Goal: Task Accomplishment & Management: Manage account settings

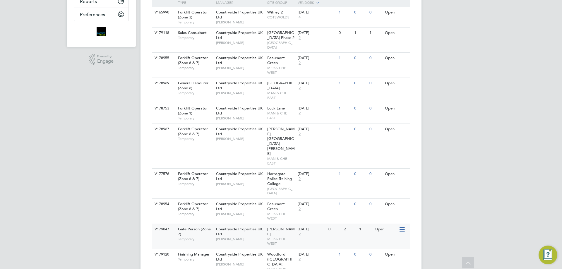
scroll to position [176, 0]
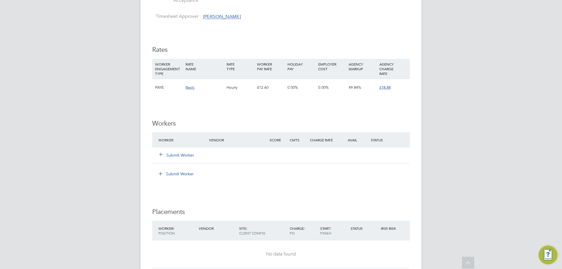
scroll to position [468, 0]
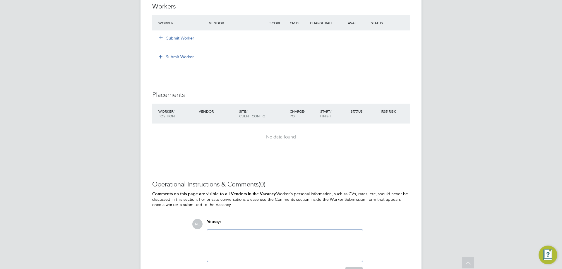
click at [168, 40] on button "Submit Worker" at bounding box center [176, 38] width 35 height 6
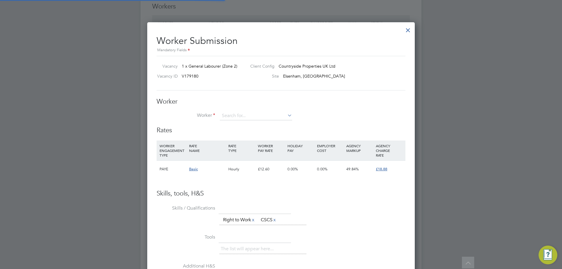
scroll to position [361, 268]
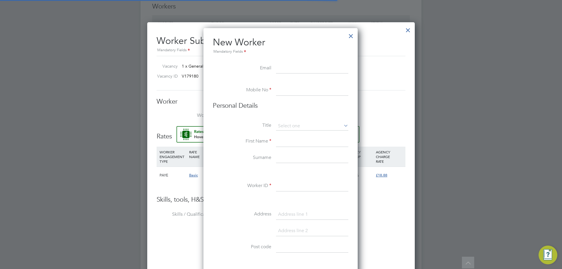
scroll to position [498, 155]
click at [311, 68] on input at bounding box center [312, 68] width 72 height 11
paste input "Jamiekean94@icloud.com"
type input "Jamiekean94@icloud.com"
click at [298, 92] on input at bounding box center [312, 90] width 72 height 11
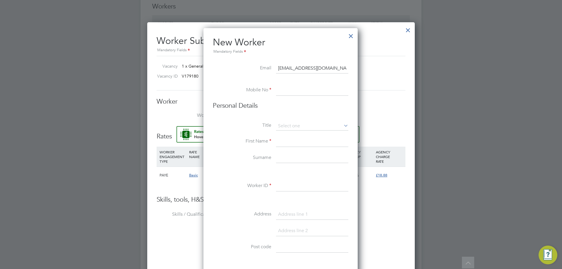
click at [296, 91] on input at bounding box center [312, 90] width 72 height 11
paste input "+44 7838 185002"
type input "+44 7838 185002"
click at [300, 121] on li "Personal Details" at bounding box center [280, 112] width 135 height 20
click at [300, 124] on input at bounding box center [312, 126] width 72 height 9
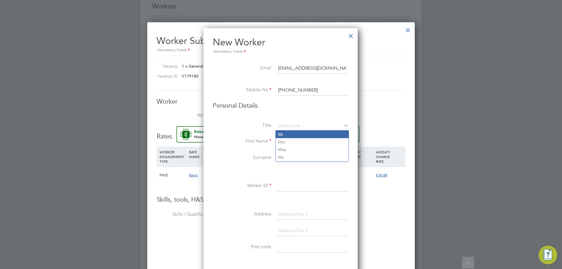
click at [295, 133] on li "Mr" at bounding box center [312, 135] width 73 height 8
type input "Mr"
click at [295, 139] on input at bounding box center [312, 141] width 72 height 11
type input "[PERSON_NAME]"
click at [296, 157] on input at bounding box center [312, 158] width 72 height 11
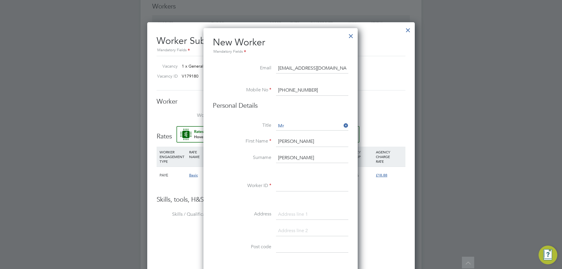
type input "Kean"
click at [286, 189] on input at bounding box center [312, 186] width 72 height 11
click at [298, 187] on input at bounding box center [312, 186] width 72 height 11
paste input "CAN-175364"
type input "CAN-175364"
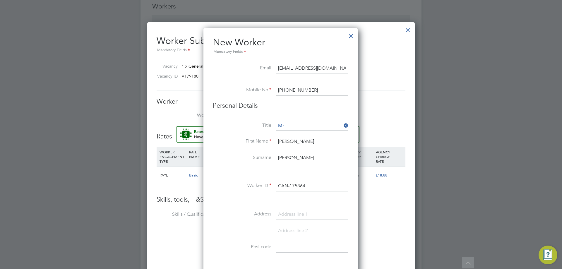
click at [305, 208] on div "Title Mr First Name Jamie Surname Kean Worker ID CAN-175364 Address Post code D…" at bounding box center [280, 228] width 135 height 212
drag, startPoint x: 304, startPoint y: 217, endPoint x: 322, endPoint y: 204, distance: 22.6
click at [304, 217] on input at bounding box center [312, 214] width 72 height 11
click at [294, 214] on input at bounding box center [312, 214] width 72 height 11
paste input "31 Revels Road"
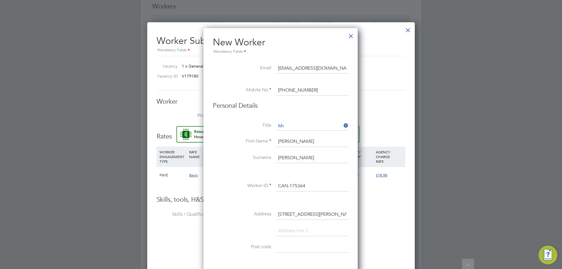
scroll to position [497, 0]
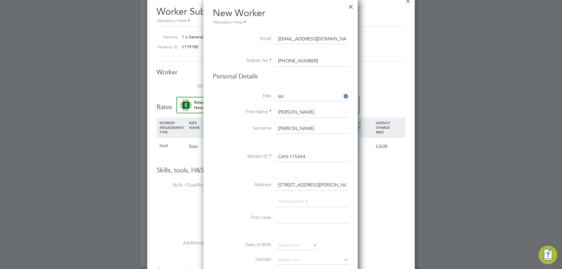
type input "31 Revels Road"
click at [299, 216] on input at bounding box center [312, 218] width 72 height 11
click at [289, 219] on input at bounding box center [312, 218] width 72 height 11
paste input "SG14 3JU"
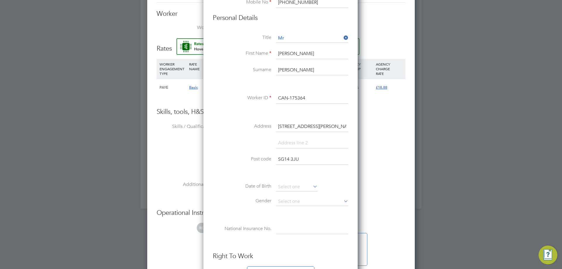
scroll to position [585, 0]
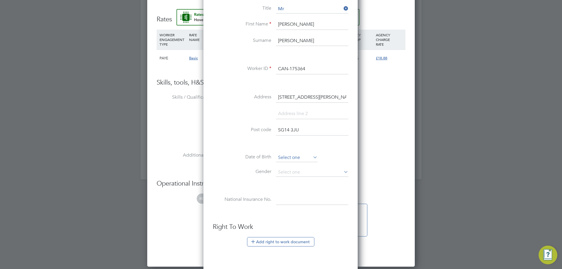
type input "SG14 3JU"
click at [286, 158] on input at bounding box center [297, 157] width 42 height 9
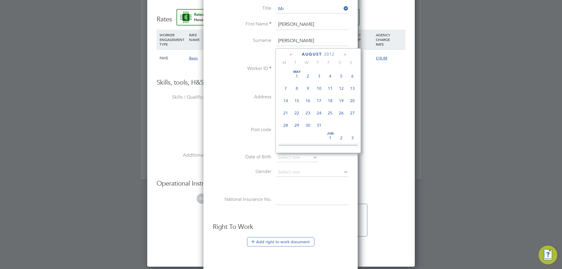
scroll to position [228, 0]
click at [292, 54] on icon at bounding box center [292, 54] width 6 height 6
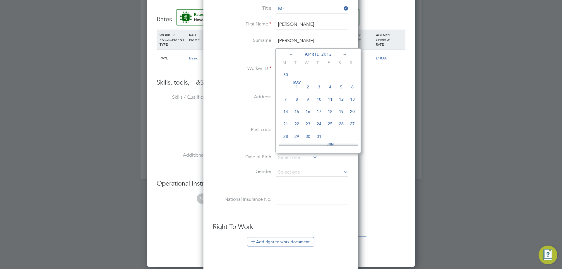
scroll to position [0, 0]
click at [292, 54] on icon at bounding box center [292, 54] width 6 height 6
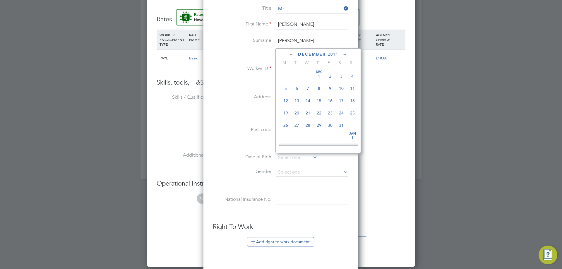
click at [292, 54] on icon at bounding box center [292, 54] width 6 height 6
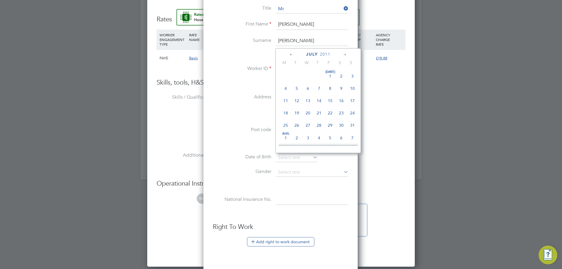
click at [292, 54] on icon at bounding box center [292, 54] width 6 height 6
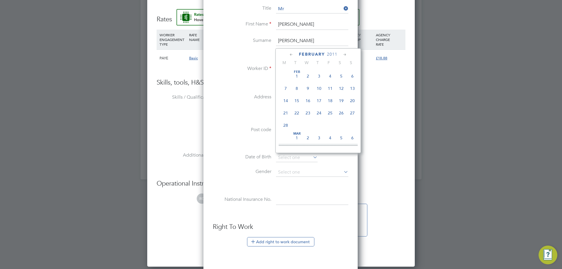
click at [292, 54] on icon at bounding box center [292, 54] width 6 height 6
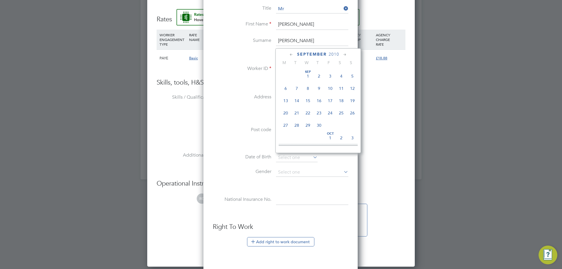
click at [292, 54] on icon at bounding box center [292, 54] width 6 height 6
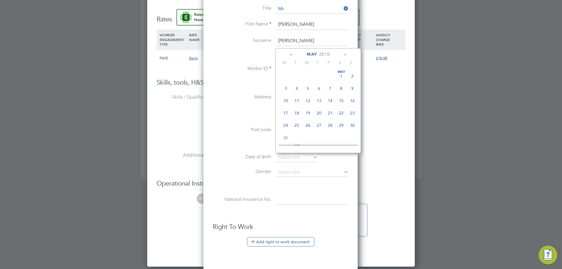
click at [292, 54] on icon at bounding box center [292, 54] width 6 height 6
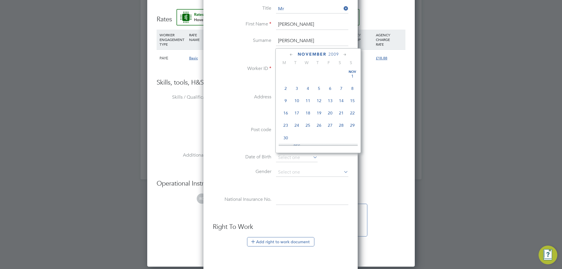
click at [292, 54] on icon at bounding box center [292, 54] width 6 height 6
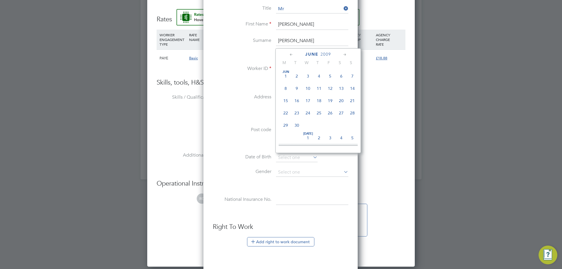
click at [292, 54] on icon at bounding box center [292, 54] width 6 height 6
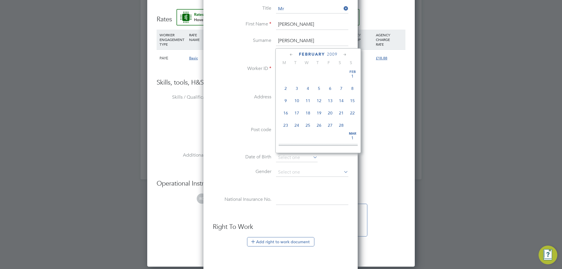
click at [292, 54] on icon at bounding box center [292, 54] width 6 height 6
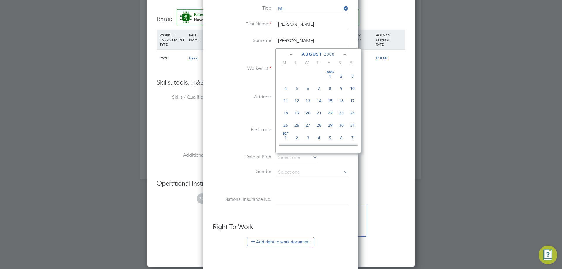
click at [292, 54] on icon at bounding box center [292, 54] width 6 height 6
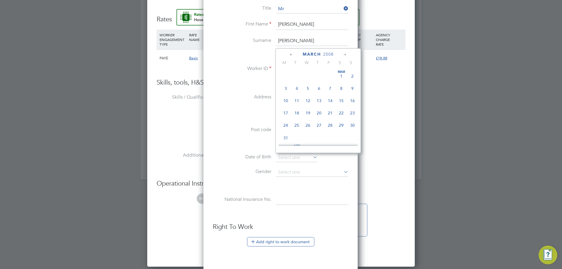
click at [292, 54] on icon at bounding box center [292, 54] width 6 height 6
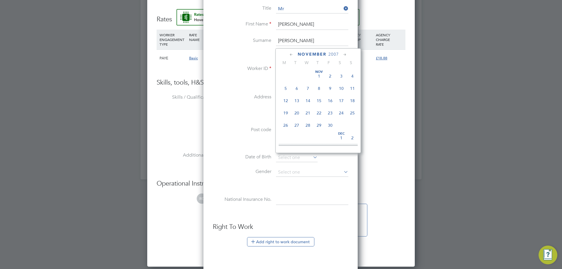
click at [292, 54] on icon at bounding box center [292, 54] width 6 height 6
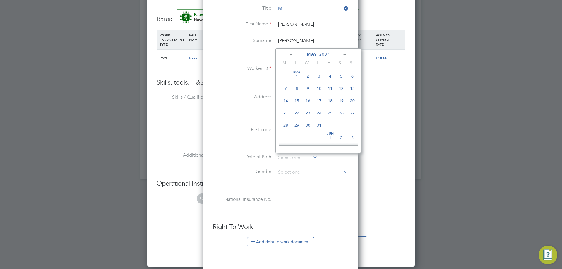
click at [292, 54] on icon at bounding box center [292, 54] width 6 height 6
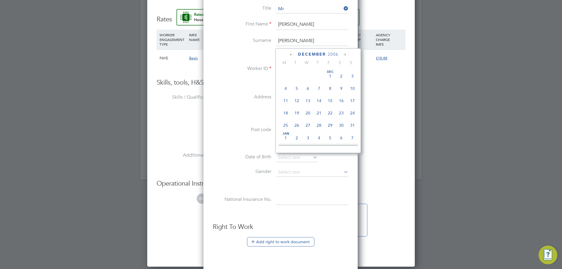
click at [292, 54] on icon at bounding box center [292, 54] width 6 height 6
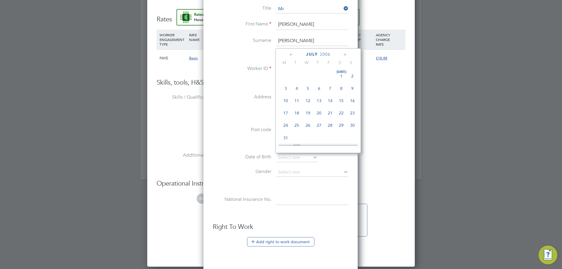
click at [292, 54] on icon at bounding box center [292, 54] width 6 height 6
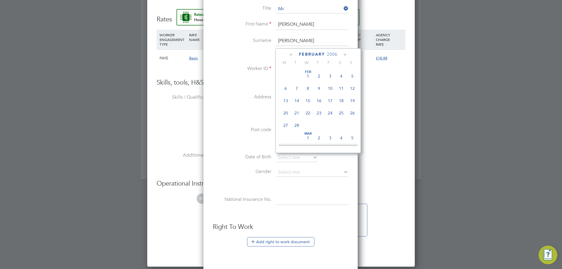
click at [292, 54] on icon at bounding box center [292, 54] width 6 height 6
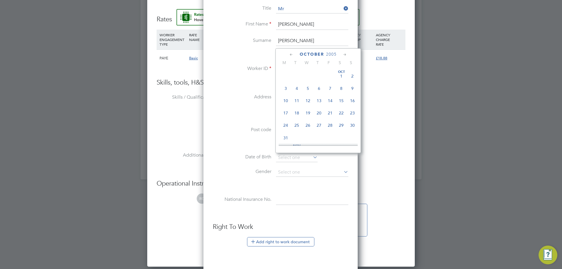
click at [292, 54] on icon at bounding box center [292, 54] width 6 height 6
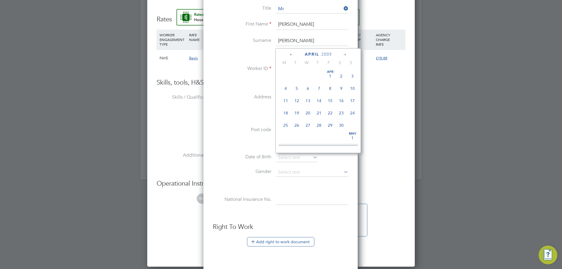
click at [292, 54] on icon at bounding box center [292, 54] width 6 height 6
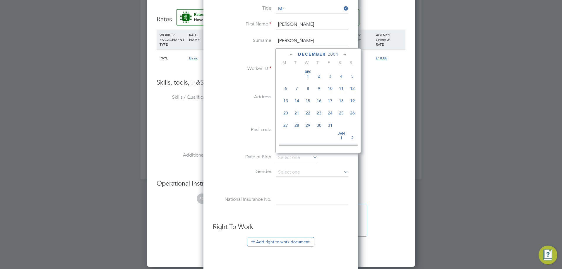
click at [292, 54] on icon at bounding box center [292, 54] width 6 height 6
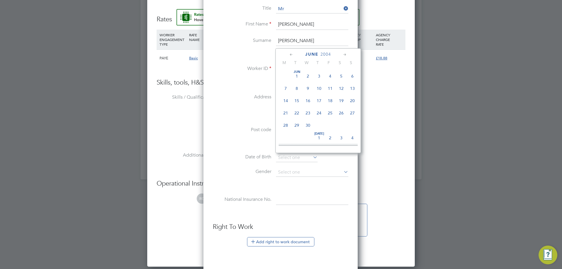
click at [292, 54] on icon at bounding box center [292, 54] width 6 height 6
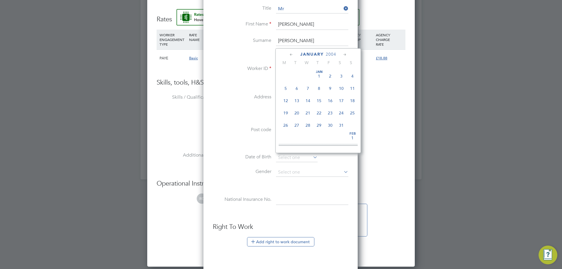
click at [292, 54] on icon at bounding box center [292, 54] width 6 height 6
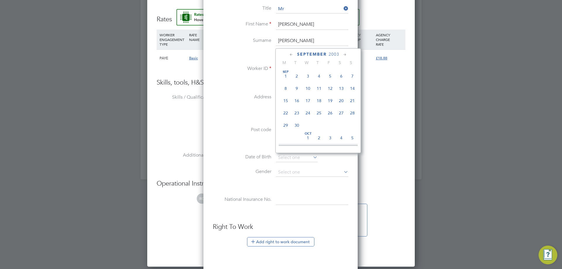
click at [292, 54] on icon at bounding box center [292, 54] width 6 height 6
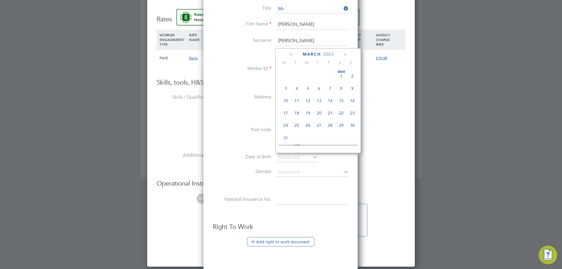
click at [292, 54] on icon at bounding box center [292, 54] width 6 height 6
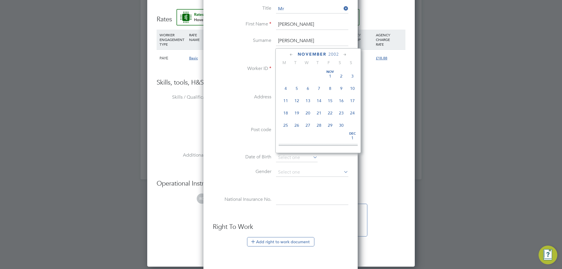
click at [292, 54] on icon at bounding box center [292, 54] width 6 height 6
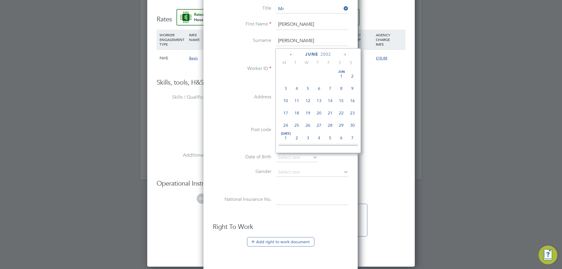
click at [292, 54] on icon at bounding box center [292, 54] width 6 height 6
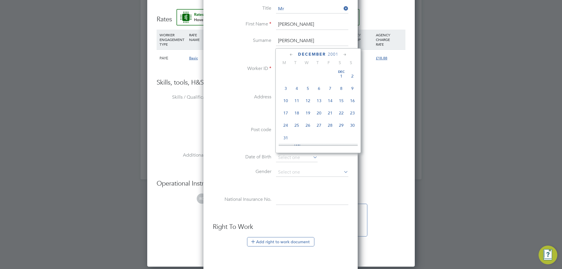
click at [292, 54] on icon at bounding box center [292, 54] width 6 height 6
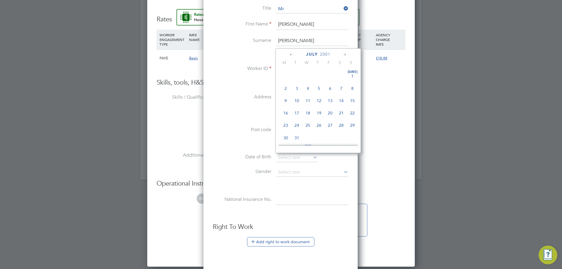
click at [292, 54] on icon at bounding box center [292, 54] width 6 height 6
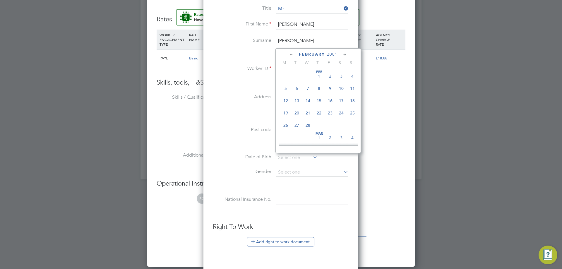
click at [292, 54] on icon at bounding box center [292, 54] width 6 height 6
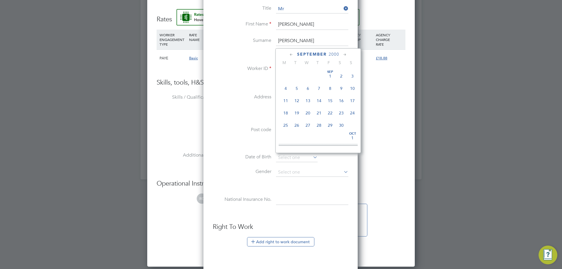
click at [292, 54] on icon at bounding box center [292, 54] width 6 height 6
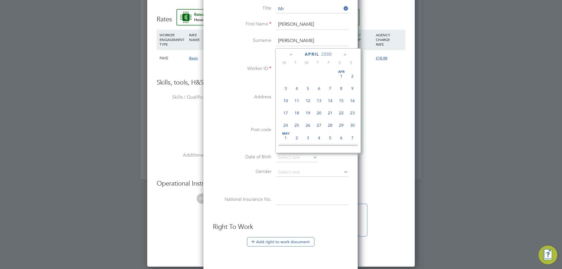
click at [292, 54] on icon at bounding box center [292, 54] width 6 height 6
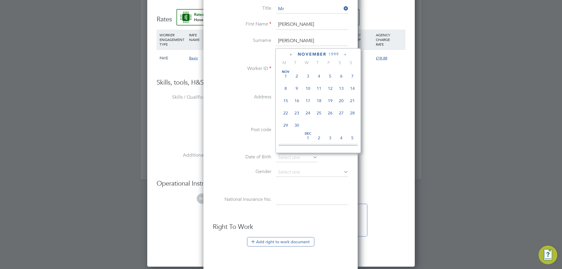
click at [292, 54] on icon at bounding box center [292, 54] width 6 height 6
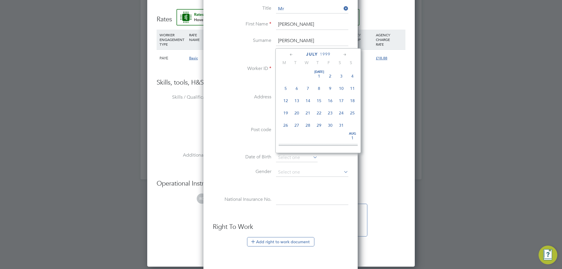
click at [292, 54] on icon at bounding box center [292, 54] width 6 height 6
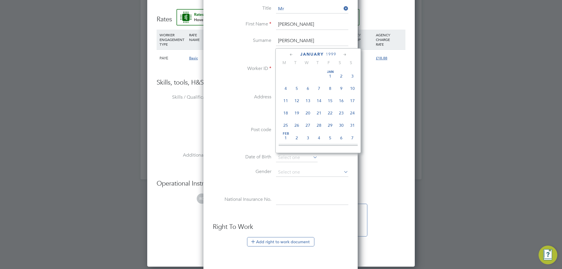
click at [292, 54] on icon at bounding box center [292, 54] width 6 height 6
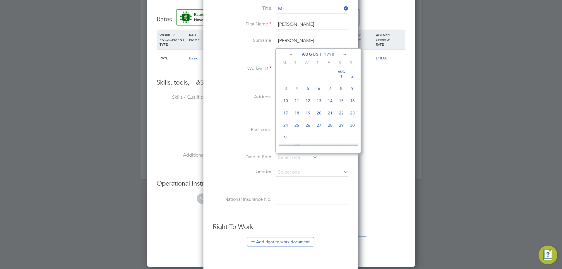
click at [292, 54] on icon at bounding box center [292, 54] width 6 height 6
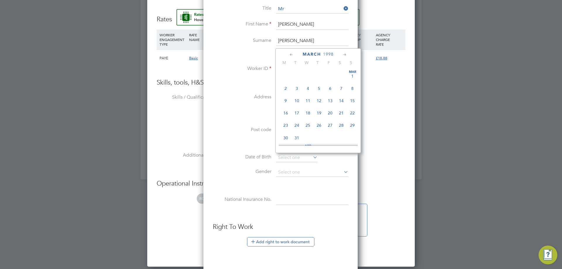
click at [292, 54] on icon at bounding box center [292, 54] width 6 height 6
click at [292, 161] on input at bounding box center [297, 157] width 42 height 9
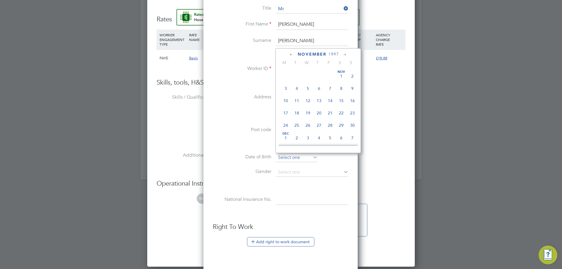
click at [292, 161] on input at bounding box center [297, 157] width 42 height 9
click at [290, 194] on div "Title Mr First Name Jamie Surname Kean Worker ID CAN-175364 Address 31 Revels R…" at bounding box center [280, 111] width 135 height 212
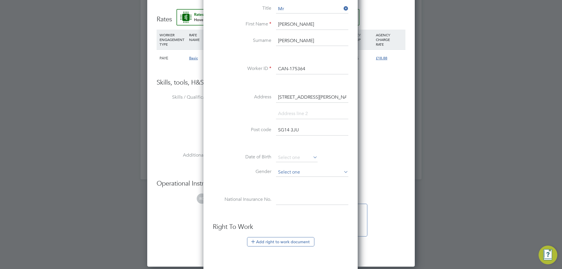
click at [295, 173] on input at bounding box center [312, 172] width 72 height 9
click at [292, 182] on li "[DEMOGRAPHIC_DATA]" at bounding box center [312, 181] width 73 height 8
type input "[DEMOGRAPHIC_DATA]"
click at [285, 203] on input at bounding box center [312, 200] width 72 height 11
type input "PK 43 67 83 D"
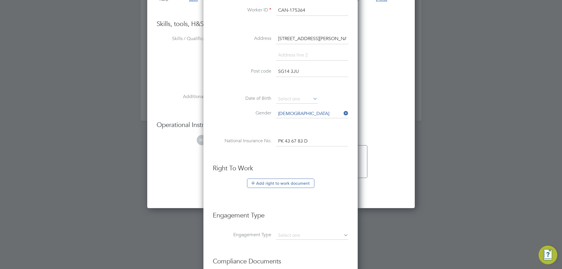
scroll to position [725, 0]
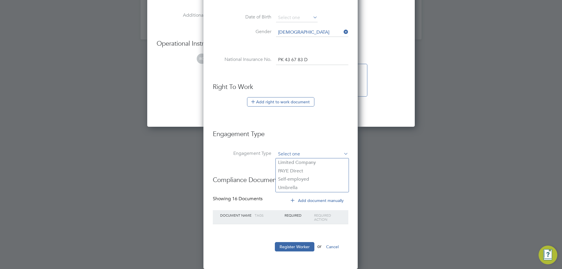
click at [326, 155] on input at bounding box center [312, 154] width 72 height 8
click at [308, 188] on li "Umbrella" at bounding box center [312, 187] width 73 height 8
type input "Umbrella"
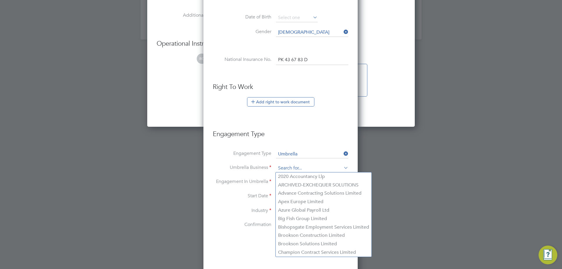
click at [301, 171] on input at bounding box center [312, 168] width 72 height 8
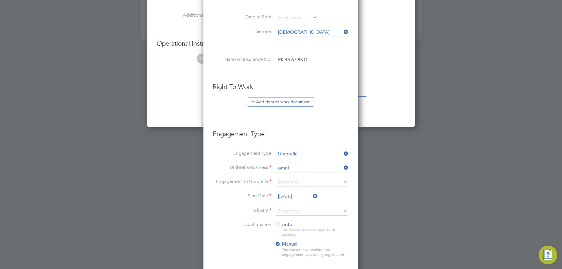
click at [305, 176] on li "Omni a Outsourcing Limited" at bounding box center [312, 176] width 73 height 8
type input "Omnia Outsourcing Limited"
click at [319, 182] on input at bounding box center [312, 182] width 72 height 8
click at [305, 225] on li "PAYE Umbrella" at bounding box center [312, 224] width 73 height 8
type input "PAYE Umbrella"
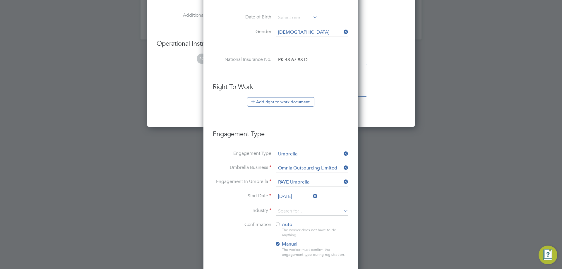
click at [308, 201] on li "Start Date 27 Aug 2025" at bounding box center [280, 199] width 135 height 15
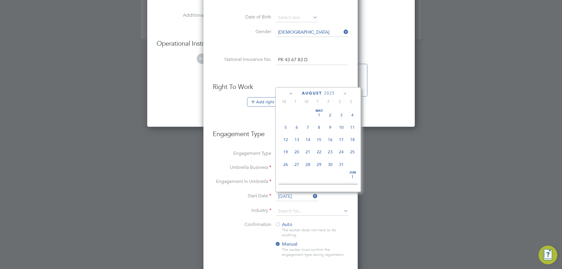
click at [305, 198] on input "27 Aug 2025" at bounding box center [297, 196] width 42 height 9
click at [319, 127] on span "21" at bounding box center [318, 121] width 11 height 11
type input "21 Aug 2025"
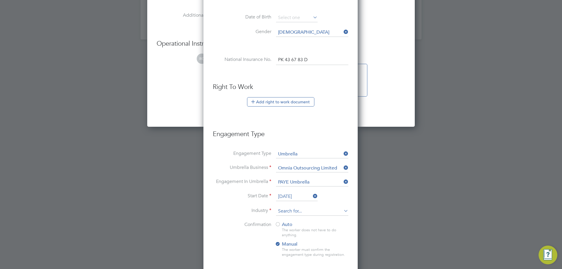
click at [306, 213] on input at bounding box center [312, 211] width 72 height 9
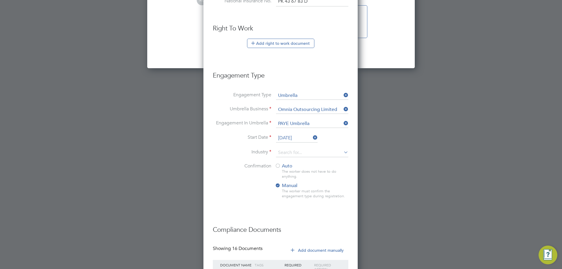
click at [308, 201] on li "Construction" at bounding box center [312, 201] width 73 height 8
type input "Construction"
click at [285, 169] on span "Auto" at bounding box center [284, 166] width 18 height 6
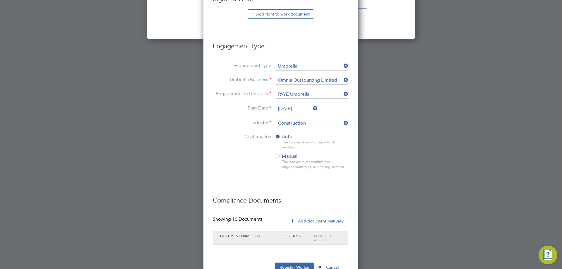
scroll to position [833, 0]
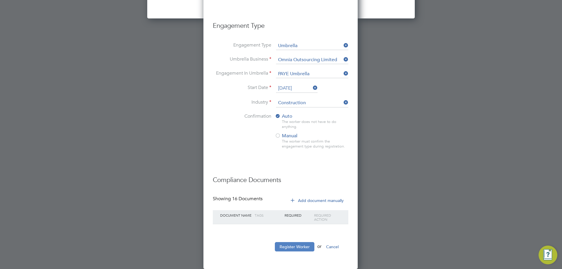
click at [298, 246] on button "Register Worker" at bounding box center [295, 246] width 40 height 9
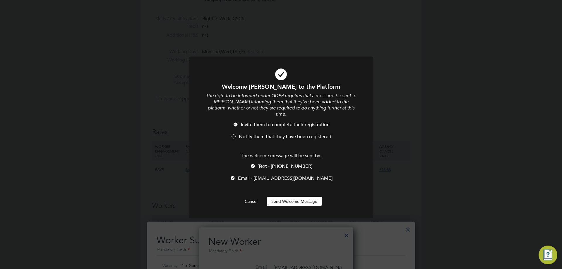
scroll to position [606, 155]
click at [235, 134] on div at bounding box center [234, 137] width 6 height 6
click at [298, 197] on button "Send Welcome Message" at bounding box center [294, 201] width 55 height 9
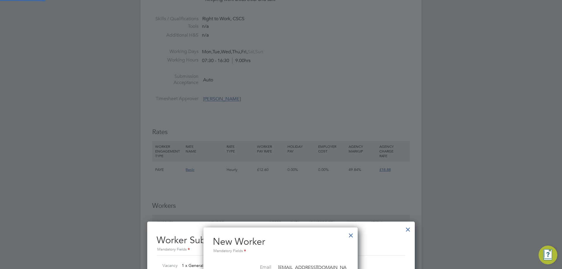
type input "Jamie Kean (CAN-175364)"
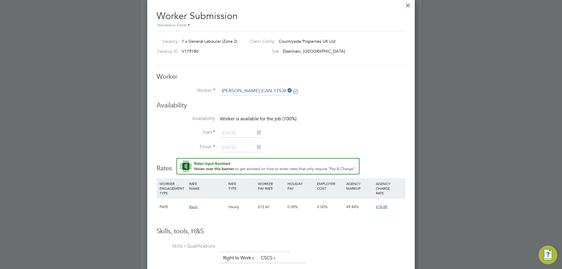
scroll to position [639, 0]
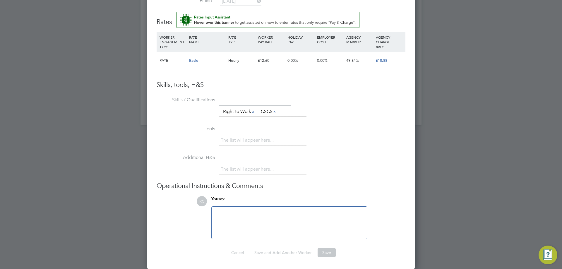
click at [325, 259] on div "Worker Submission Mandatory Fields Vacancy 1 x General Labourer (Zone 2) Client…" at bounding box center [280, 60] width 267 height 418
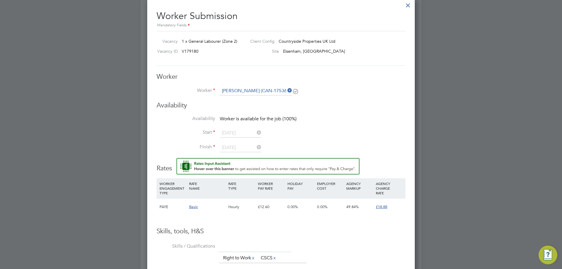
click at [260, 140] on li "Start 21 Aug 2025" at bounding box center [281, 136] width 249 height 15
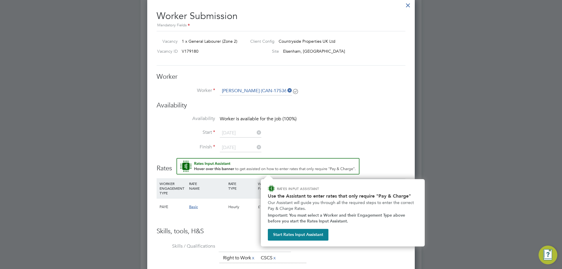
click at [248, 161] on img "Rate Assistant" at bounding box center [267, 166] width 183 height 16
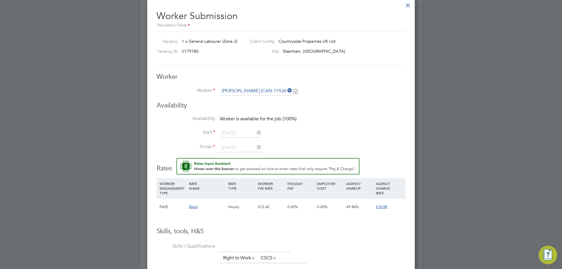
click at [248, 161] on img "Rate Assistant" at bounding box center [267, 166] width 183 height 16
click at [373, 251] on li "Skills / Qualifications The list will appear here... Right to Work x CSCS x" at bounding box center [281, 255] width 249 height 29
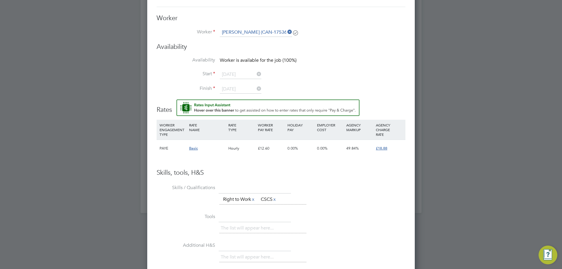
click at [192, 150] on span "Basic" at bounding box center [193, 148] width 9 height 5
click at [344, 171] on h3 "Skills, tools, H&S" at bounding box center [281, 173] width 249 height 8
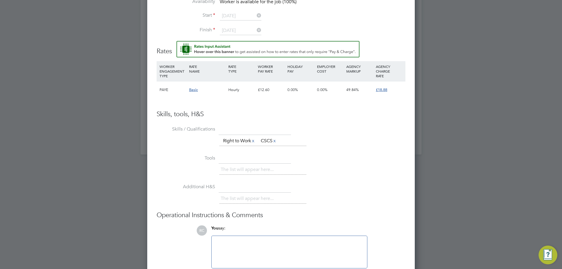
scroll to position [639, 0]
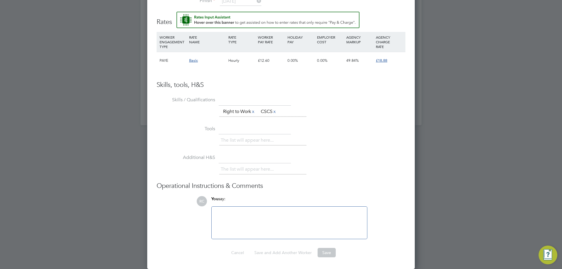
drag, startPoint x: 325, startPoint y: 255, endPoint x: 297, endPoint y: 214, distance: 49.7
click at [297, 214] on div at bounding box center [289, 222] width 148 height 25
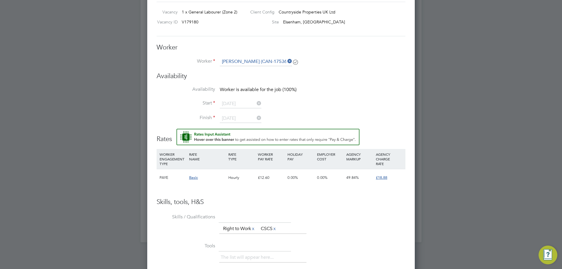
scroll to position [405, 0]
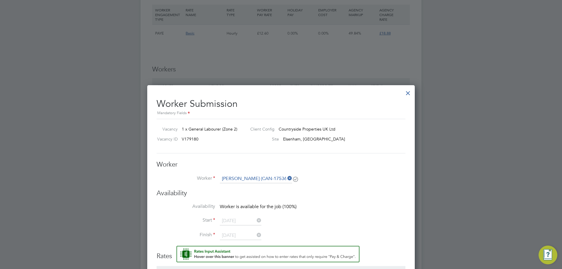
click at [413, 96] on div at bounding box center [408, 91] width 11 height 11
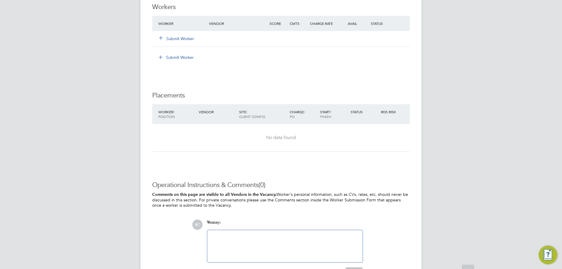
scroll to position [468, 0]
click at [174, 43] on div "Submit Worker" at bounding box center [187, 38] width 61 height 11
click at [177, 31] on div "Submit Worker" at bounding box center [280, 37] width 257 height 15
click at [172, 40] on button "Submit Worker" at bounding box center [176, 38] width 35 height 6
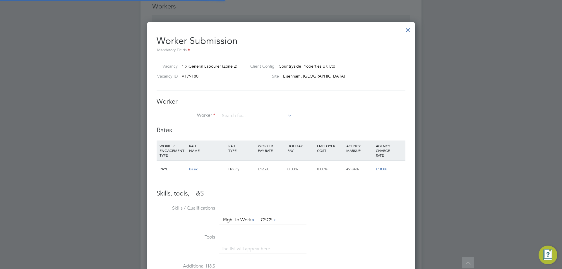
scroll to position [3, 3]
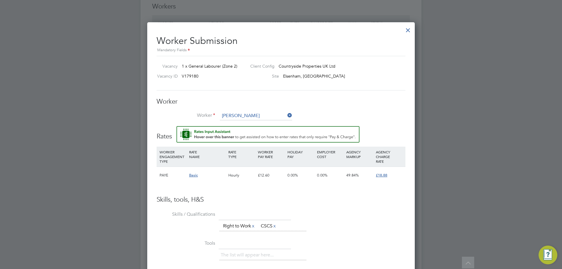
click at [264, 129] on li "Jamie Ke an (CAN-175364)" at bounding box center [259, 132] width 81 height 8
type input "Jamie Kean (CAN-175364)"
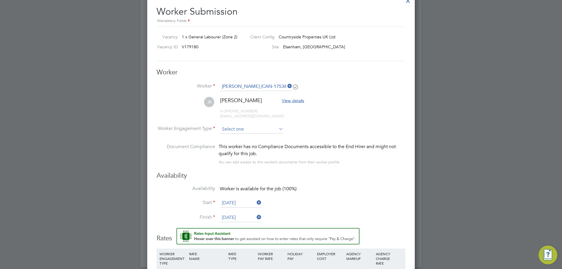
click at [246, 132] on input at bounding box center [251, 129] width 63 height 9
click at [243, 135] on li "Contract" at bounding box center [251, 137] width 64 height 8
type input "Contract"
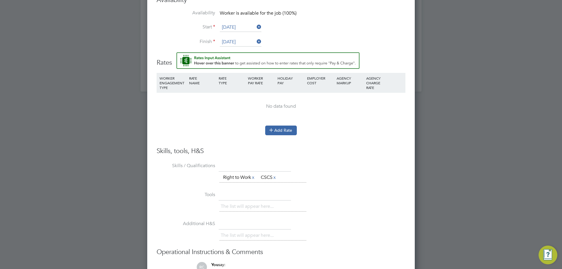
click at [281, 129] on button "Add Rate" at bounding box center [281, 130] width 32 height 9
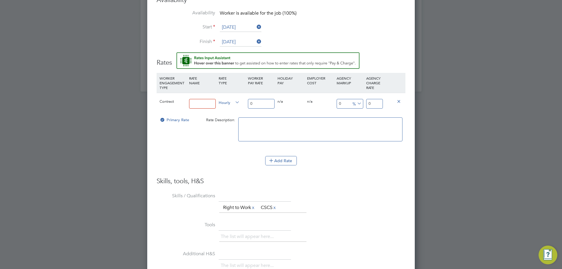
click at [181, 94] on div "Contract" at bounding box center [173, 101] width 30 height 17
click at [205, 100] on input at bounding box center [202, 104] width 27 height 10
type input "Basic"
click at [263, 102] on input "0" at bounding box center [261, 104] width 27 height 10
type input "1"
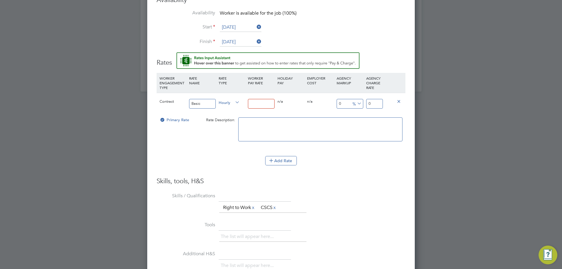
type input "1"
type input "16"
type input "16.7"
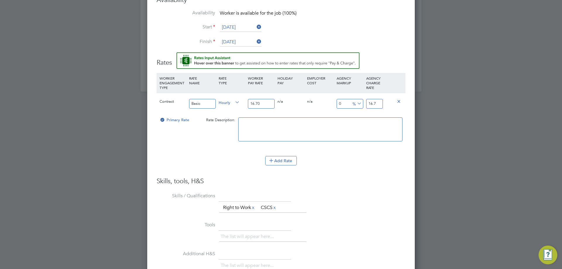
type input "16.70"
click at [378, 103] on input "16.7" at bounding box center [374, 104] width 17 height 10
drag, startPoint x: 378, startPoint y: 103, endPoint x: 358, endPoint y: 104, distance: 19.6
click at [358, 104] on div "Contract Basic Hourly 16.70 0 n/a 0 n/a 0 0 % 16.7" at bounding box center [281, 104] width 249 height 22
type input "-94.0119760479042"
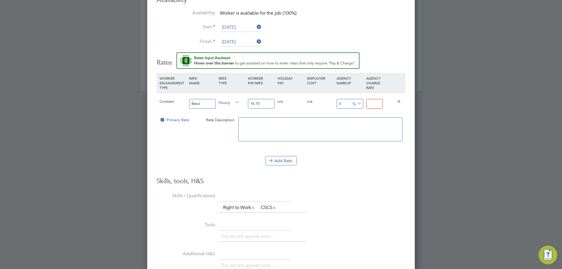
type input "1"
type input "7.7844311377245505"
type input "18"
type input "12.574850299401197"
type input "18.8"
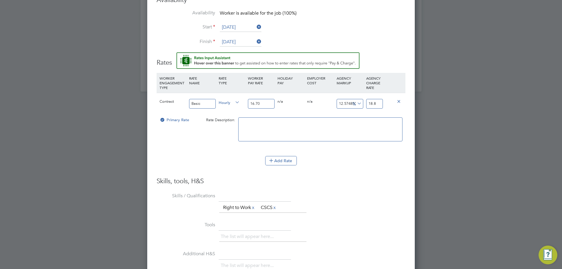
type input "13.053892215568862"
type input "18.88"
click at [357, 174] on li "WORKER ENGAGEMENT TYPE RATE NAME RATE TYPE WORKER PAY RATE HOLIDAY PAY EMPLOYER…" at bounding box center [281, 125] width 249 height 104
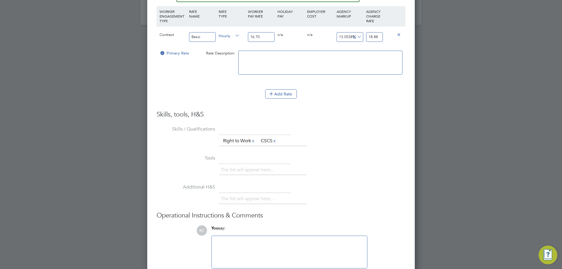
scroll to position [769, 0]
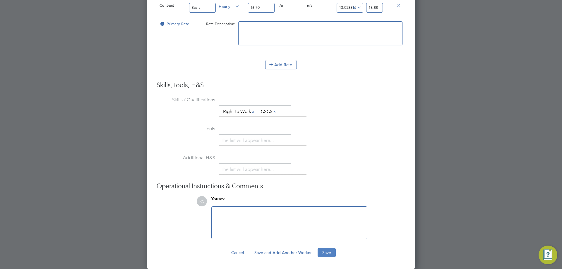
click at [326, 251] on button "Save" at bounding box center [326, 252] width 18 height 9
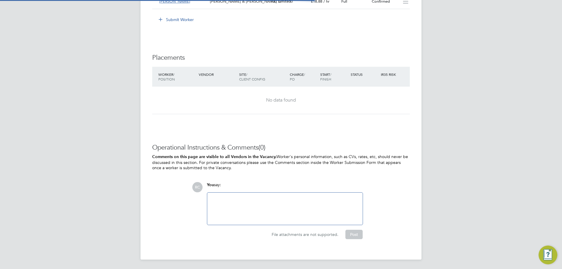
scroll to position [504, 0]
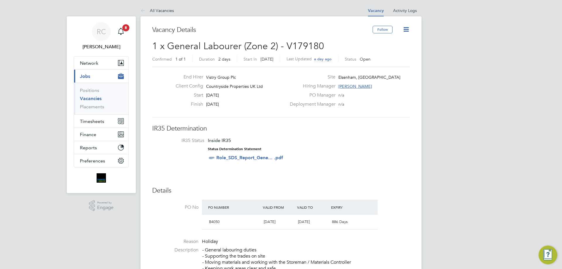
click at [406, 28] on icon at bounding box center [405, 29] width 7 height 7
click at [392, 101] on div "Deployment Manager n/a" at bounding box center [349, 105] width 126 height 9
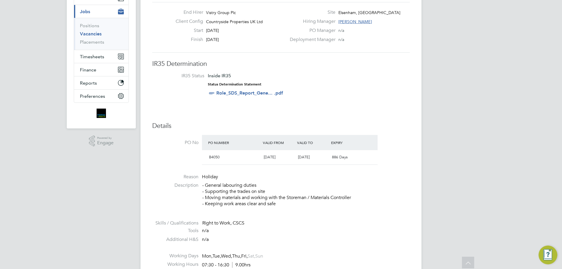
scroll to position [0, 0]
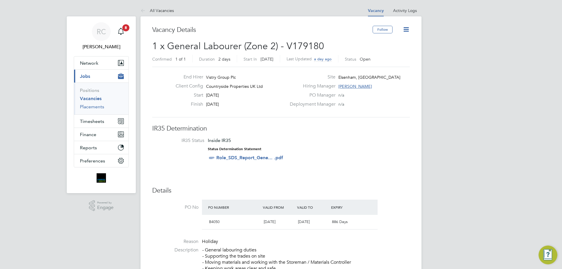
click at [95, 109] on link "Placements" at bounding box center [92, 107] width 24 height 6
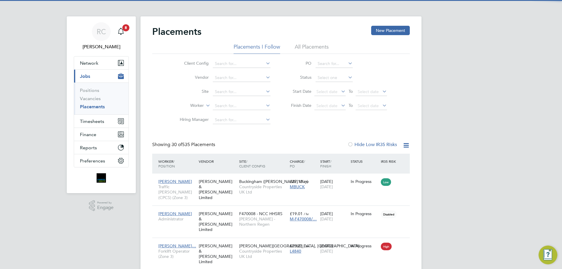
scroll to position [3, 3]
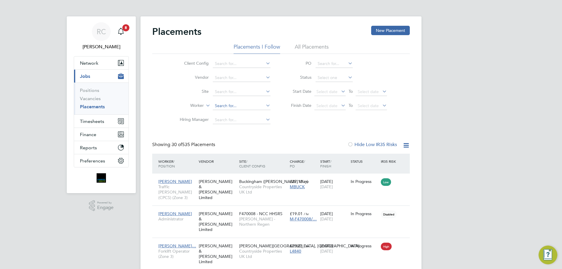
click at [219, 107] on input at bounding box center [242, 106] width 58 height 8
click at [250, 113] on li "Jamie Ke an" at bounding box center [241, 114] width 58 height 8
type input "[PERSON_NAME]"
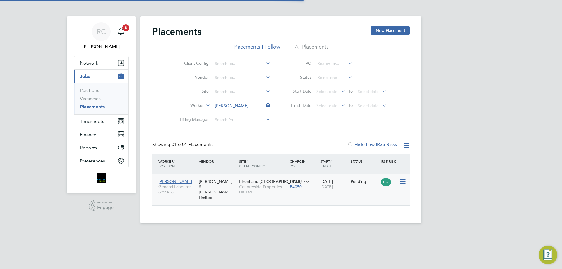
click at [349, 178] on div "Pending" at bounding box center [364, 181] width 30 height 11
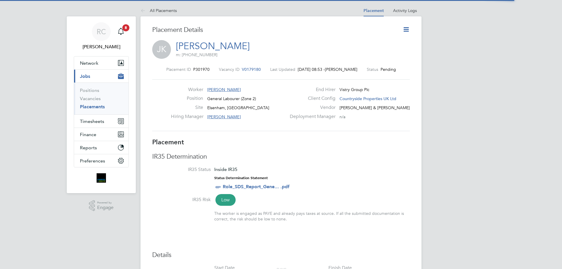
click at [410, 26] on icon at bounding box center [405, 29] width 7 height 7
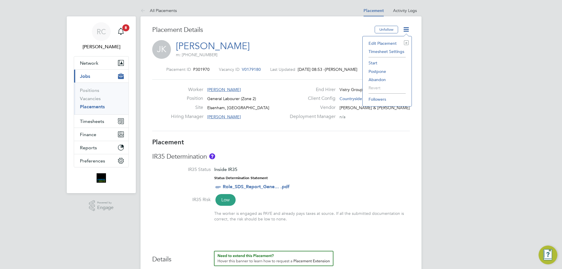
click at [372, 63] on li "Start" at bounding box center [386, 63] width 43 height 8
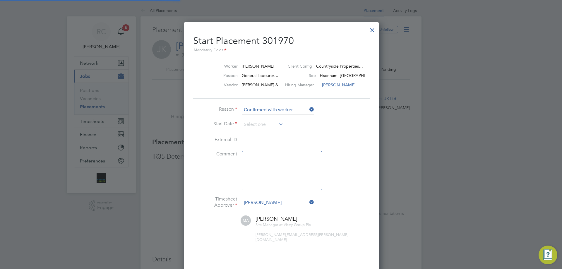
scroll to position [3, 3]
click at [270, 129] on li "Start Date" at bounding box center [281, 127] width 176 height 15
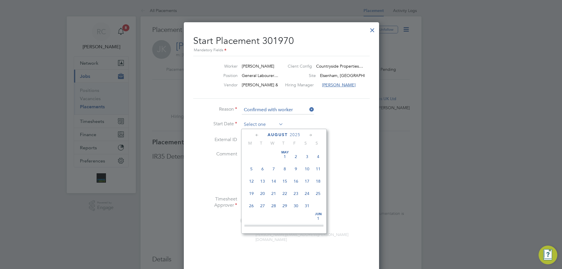
click at [267, 123] on input at bounding box center [263, 124] width 42 height 9
click at [284, 169] on span "21" at bounding box center [284, 162] width 11 height 11
type input "[DATE]"
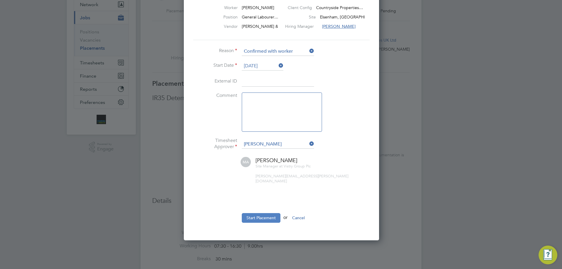
click at [253, 217] on button "Start Placement" at bounding box center [261, 217] width 39 height 9
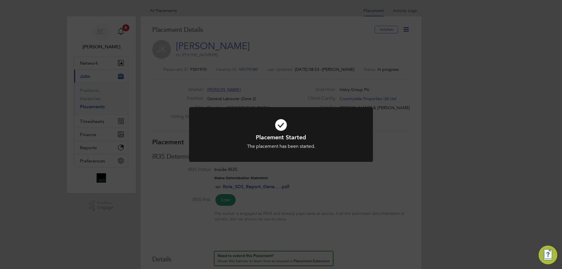
click at [380, 194] on div "Placement Started The placement has been started. Cancel Okay" at bounding box center [281, 134] width 562 height 269
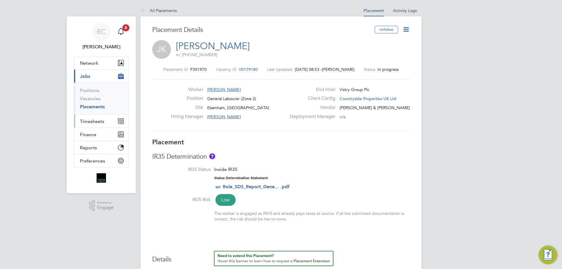
click at [92, 120] on span "Timesheets" at bounding box center [92, 122] width 24 height 6
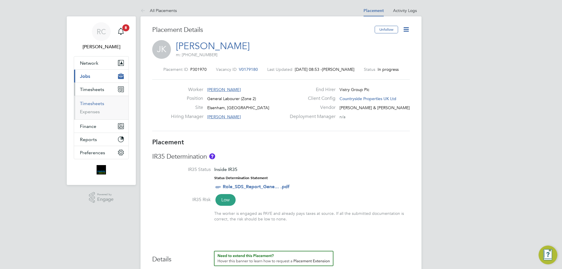
click at [95, 105] on link "Timesheets" at bounding box center [92, 104] width 24 height 6
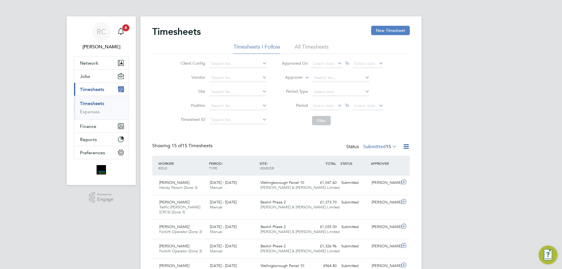
click at [405, 30] on button "New Timesheet" at bounding box center [390, 30] width 39 height 9
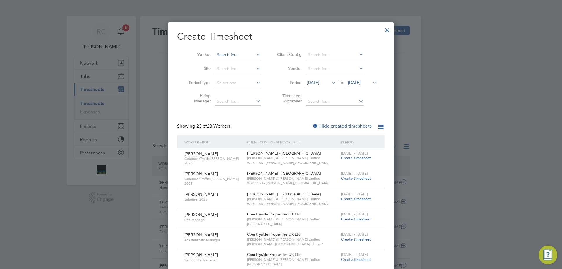
click at [226, 53] on input at bounding box center [238, 55] width 46 height 8
click at [241, 70] on li "Jamie Ke an" at bounding box center [240, 71] width 53 height 8
type input "[PERSON_NAME]"
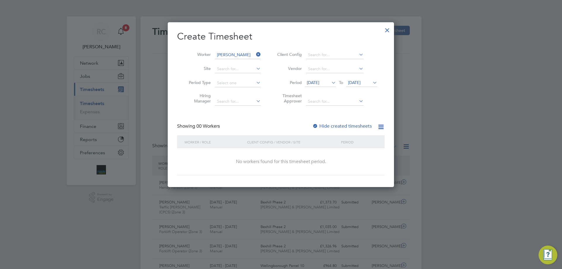
click at [323, 124] on label "Hide created timesheets" at bounding box center [341, 126] width 59 height 6
click at [330, 83] on icon at bounding box center [330, 82] width 0 height 8
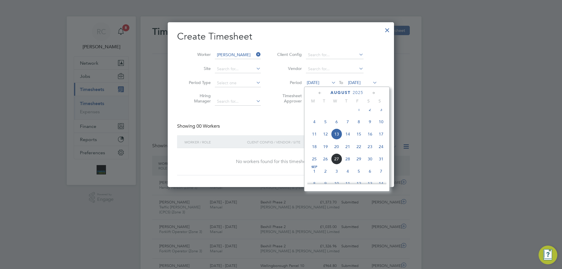
click at [336, 152] on span "20" at bounding box center [336, 146] width 11 height 11
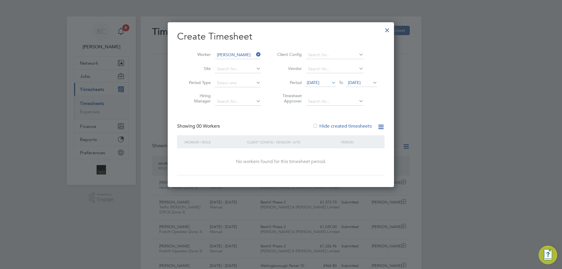
click at [360, 84] on span "[DATE]" at bounding box center [354, 82] width 13 height 5
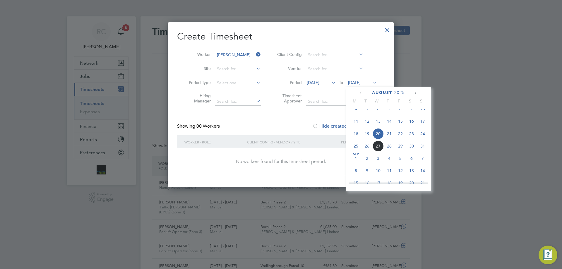
click at [420, 137] on span "24" at bounding box center [422, 133] width 11 height 11
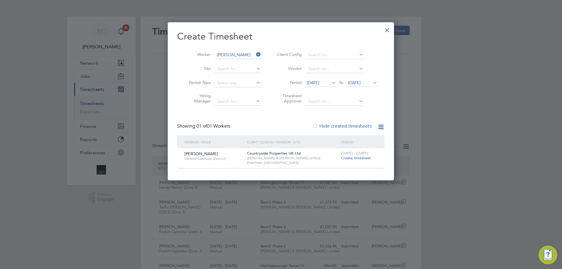
click at [351, 156] on span "Create timesheet" at bounding box center [356, 157] width 30 height 5
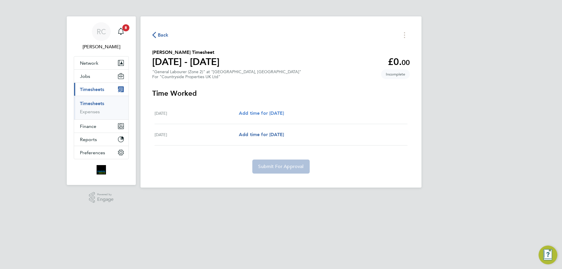
click at [280, 113] on span "Add time for Thu 21 Aug" at bounding box center [261, 113] width 45 height 6
select select "30"
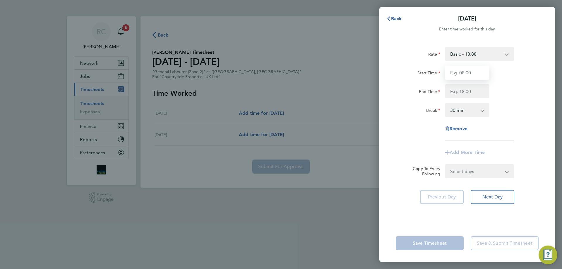
click at [465, 78] on input "Start Time" at bounding box center [467, 73] width 44 height 14
type input "07:30"
click at [466, 91] on input "End Time" at bounding box center [467, 91] width 44 height 14
type input "16:30"
click at [459, 112] on select "0 min 15 min 30 min 45 min 60 min 75 min 90 min" at bounding box center [463, 110] width 36 height 13
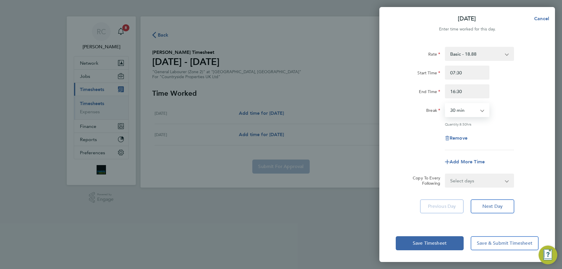
select select "0"
click at [445, 104] on select "0 min 15 min 30 min 45 min 60 min 75 min 90 min" at bounding box center [463, 110] width 36 height 13
click at [488, 199] on div "Rate Basic - 18.88 Start Time 07:30 End Time 16:30 Break 0 min 15 min 30 min 45…" at bounding box center [467, 132] width 176 height 185
click at [484, 197] on div "Rate Basic - 18.88 Start Time 07:30 End Time 16:30 Break 0 min 15 min 30 min 45…" at bounding box center [467, 132] width 176 height 185
click at [496, 202] on button "Next Day" at bounding box center [493, 206] width 44 height 14
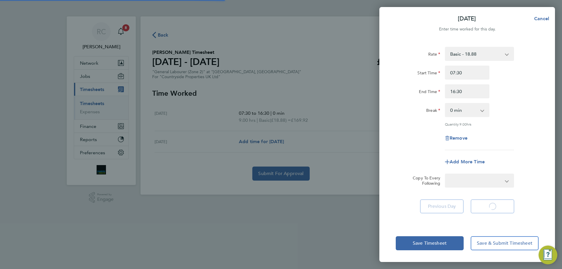
select select "30"
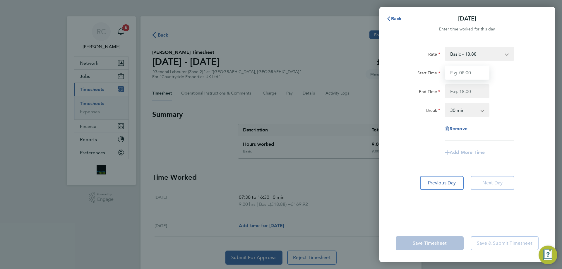
click at [461, 74] on input "Start Time" at bounding box center [467, 73] width 44 height 14
type input "07:30"
click at [468, 91] on input "End Time" at bounding box center [467, 91] width 44 height 14
type input "16:30"
click at [474, 107] on select "0 min 15 min 30 min 45 min 60 min 75 min 90 min" at bounding box center [463, 110] width 36 height 13
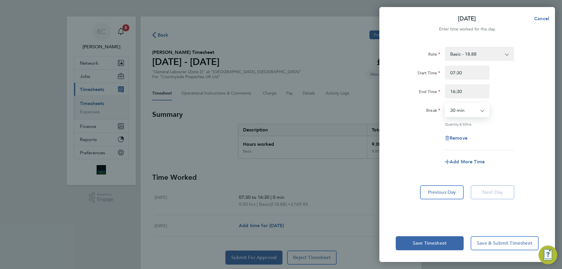
select select "0"
click at [445, 104] on select "0 min 15 min 30 min 45 min 60 min 75 min 90 min" at bounding box center [463, 110] width 36 height 13
click at [416, 248] on button "Save Timesheet" at bounding box center [430, 243] width 68 height 14
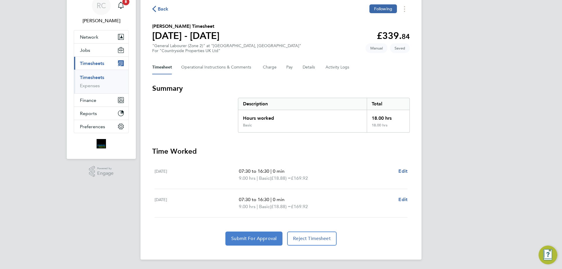
click at [263, 236] on span "Submit For Approval" at bounding box center [253, 239] width 45 height 6
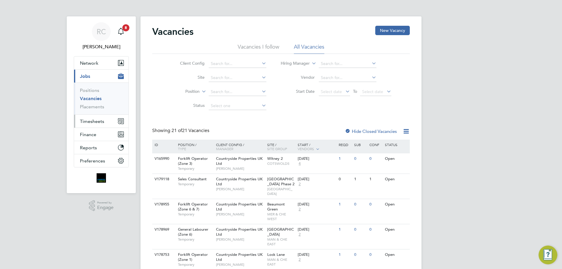
click at [96, 127] on li "Timesheets Timesheets Expenses" at bounding box center [101, 121] width 54 height 13
click at [96, 124] on button "Timesheets" at bounding box center [101, 121] width 54 height 13
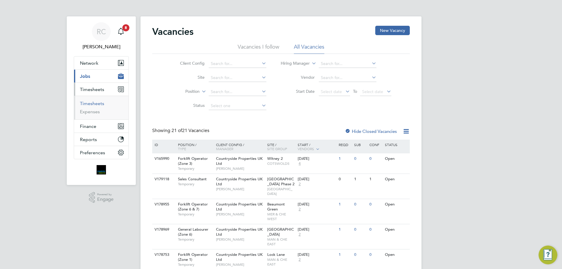
click at [100, 106] on link "Timesheets" at bounding box center [92, 104] width 24 height 6
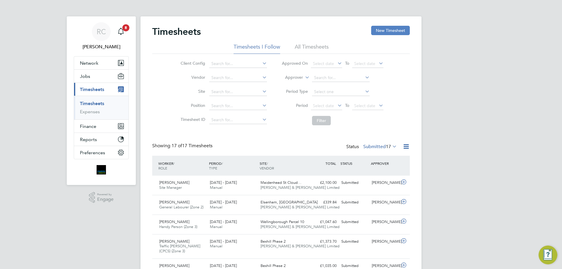
click at [388, 32] on button "New Timesheet" at bounding box center [390, 30] width 39 height 9
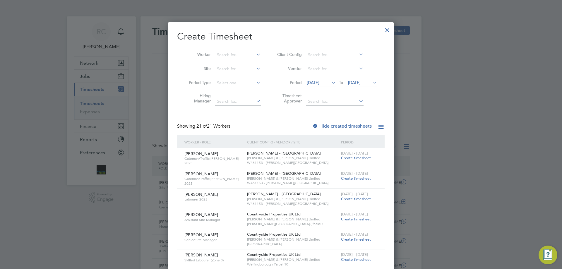
click at [387, 28] on div at bounding box center [387, 28] width 11 height 11
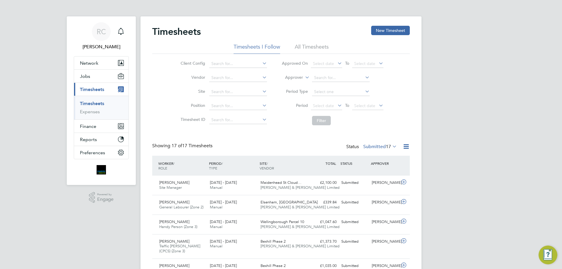
scroll to position [15, 51]
click at [387, 29] on button "New Timesheet" at bounding box center [390, 30] width 39 height 9
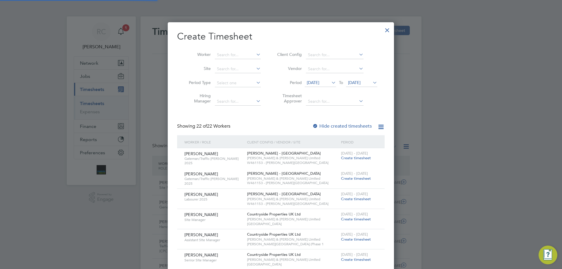
scroll to position [3, 3]
click at [223, 50] on li "Worker" at bounding box center [222, 55] width 91 height 14
click at [224, 52] on input at bounding box center [238, 55] width 46 height 8
click at [237, 70] on li "Jamie K ean" at bounding box center [240, 71] width 53 height 8
type input "[PERSON_NAME]"
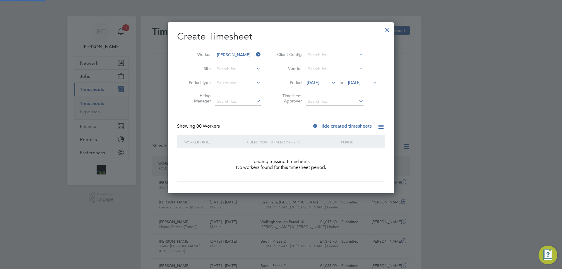
scroll to position [165, 226]
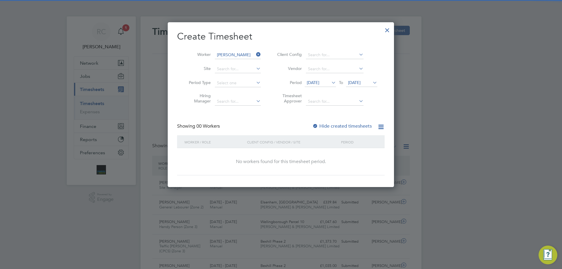
click at [354, 121] on div "Create Timesheet Worker Jamie Kean Site Period Type Hiring Manager Client Confi…" at bounding box center [280, 102] width 207 height 145
click at [353, 126] on label "Hide created timesheets" at bounding box center [341, 126] width 59 height 6
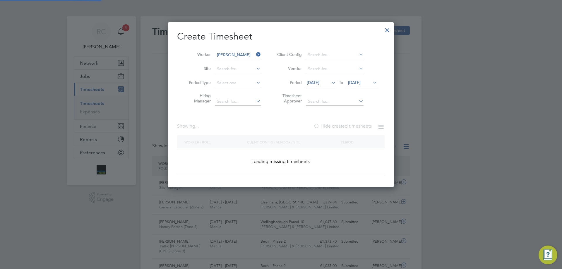
scroll to position [3, 3]
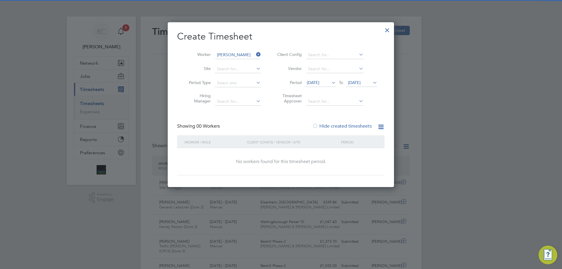
click at [330, 84] on icon at bounding box center [330, 82] width 0 height 8
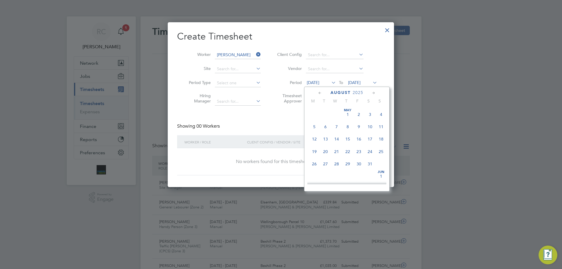
scroll to position [202, 0]
click at [341, 150] on span "20" at bounding box center [336, 146] width 11 height 11
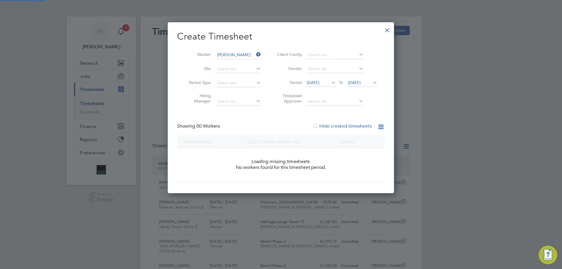
scroll to position [3, 3]
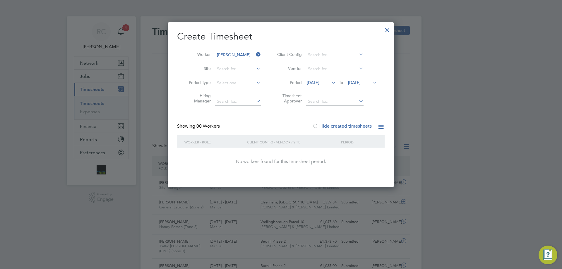
click at [360, 81] on span "[DATE]" at bounding box center [354, 82] width 13 height 5
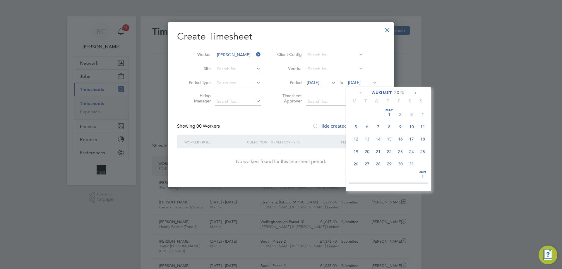
scroll to position [215, 0]
click at [423, 139] on span "24" at bounding box center [422, 133] width 11 height 11
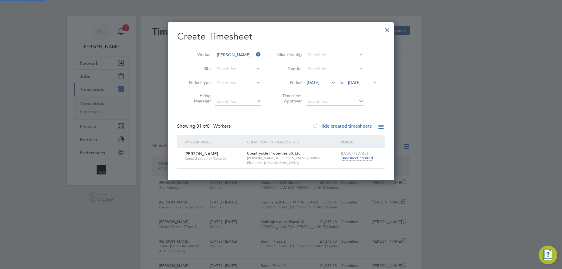
scroll to position [158, 226]
click at [357, 155] on span "[DATE] - [DATE]" at bounding box center [354, 153] width 27 height 5
click at [356, 158] on span "Timesheet created" at bounding box center [357, 157] width 32 height 5
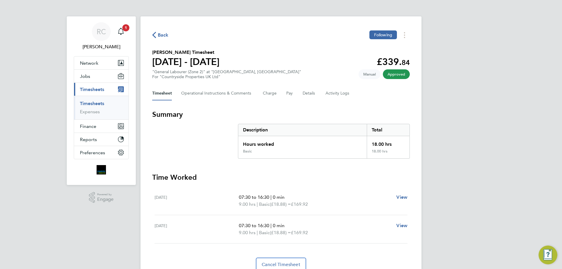
drag, startPoint x: 152, startPoint y: 49, endPoint x: 372, endPoint y: 88, distance: 222.8
click at [371, 88] on div "Back Following Jamie Kean's Timesheet 18 - 24 Aug 2025 £339. 84 "General Labour…" at bounding box center [280, 150] width 281 height 269
drag, startPoint x: 372, startPoint y: 88, endPoint x: 144, endPoint y: 53, distance: 230.4
click at [144, 53] on div "Back Following Jamie Kean's Timesheet 18 - 24 Aug 2025 £339. 84 "General Labour…" at bounding box center [280, 150] width 281 height 269
copy div "Jamie Kean's Timesheet 18 - 24 Aug 2025 £339. 84 "General Labourer (Zone 2)" at…"
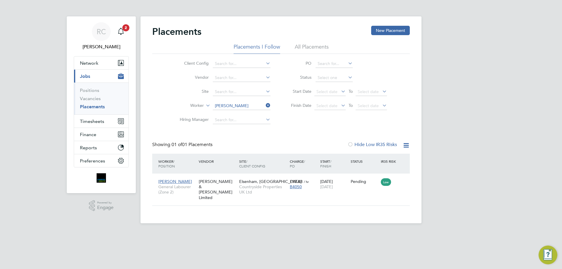
scroll to position [6, 28]
drag, startPoint x: 92, startPoint y: 121, endPoint x: 98, endPoint y: 120, distance: 5.6
click at [93, 121] on span "Timesheets" at bounding box center [92, 122] width 24 height 6
click at [99, 123] on span "Timesheets" at bounding box center [92, 122] width 24 height 6
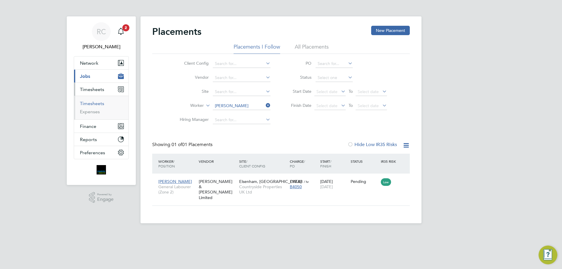
click at [98, 103] on link "Timesheets" at bounding box center [92, 104] width 24 height 6
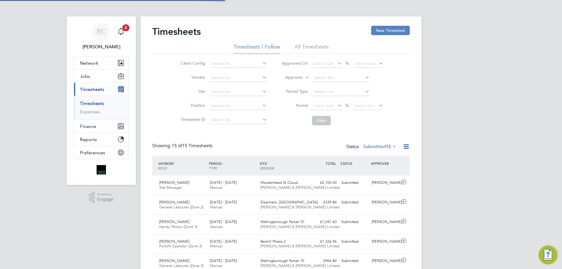
click at [400, 35] on button "New Timesheet" at bounding box center [390, 30] width 39 height 9
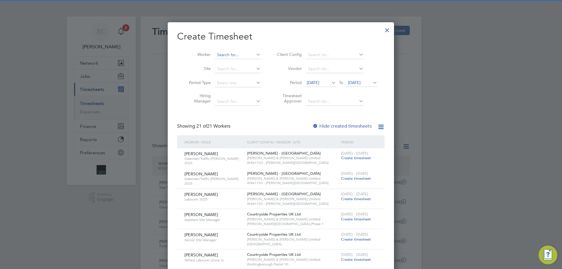
click at [218, 54] on input at bounding box center [238, 55] width 46 height 8
click at [252, 73] on b "Ke" at bounding box center [254, 70] width 5 height 5
type input "[PERSON_NAME]"
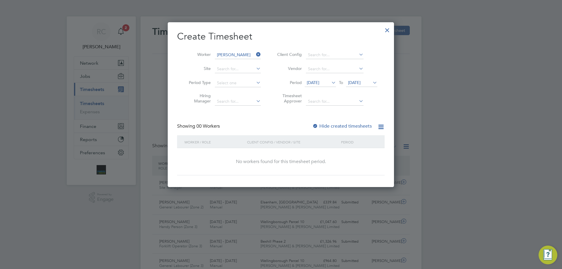
click at [346, 128] on label "Hide created timesheets" at bounding box center [341, 126] width 59 height 6
click at [312, 84] on span "[DATE]" at bounding box center [313, 82] width 13 height 5
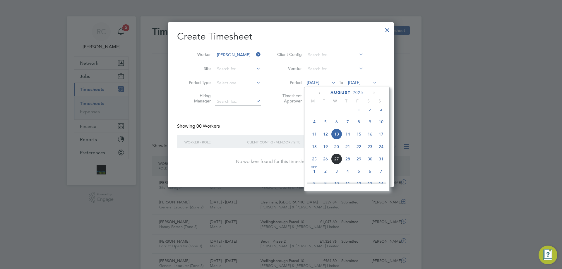
click at [336, 152] on span "20" at bounding box center [336, 146] width 11 height 11
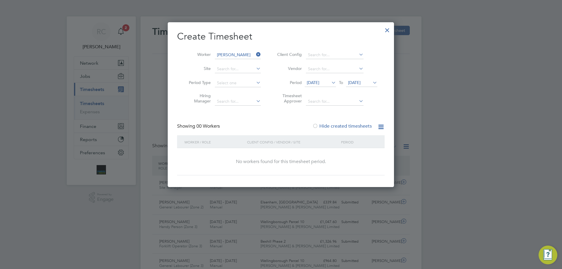
click at [365, 79] on span "[DATE]" at bounding box center [361, 83] width 31 height 8
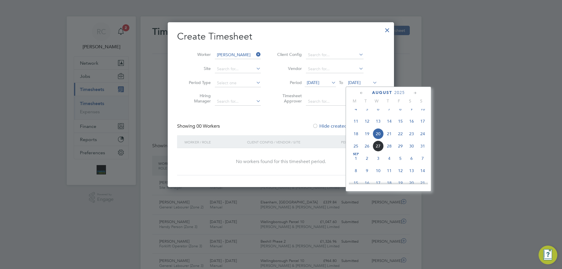
click at [420, 139] on span "24" at bounding box center [422, 133] width 11 height 11
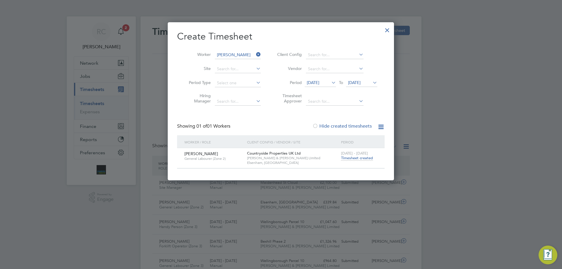
click at [342, 157] on span "Timesheet created" at bounding box center [357, 157] width 32 height 5
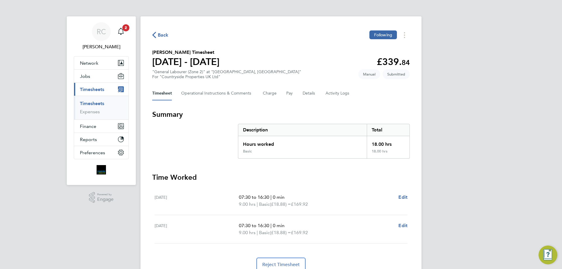
click at [163, 34] on span "Back" at bounding box center [163, 35] width 11 height 7
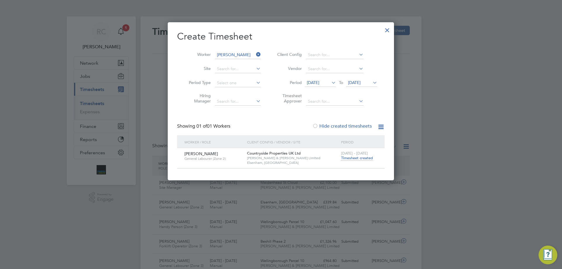
click at [390, 30] on div at bounding box center [387, 28] width 11 height 11
